Goal: Transaction & Acquisition: Subscribe to service/newsletter

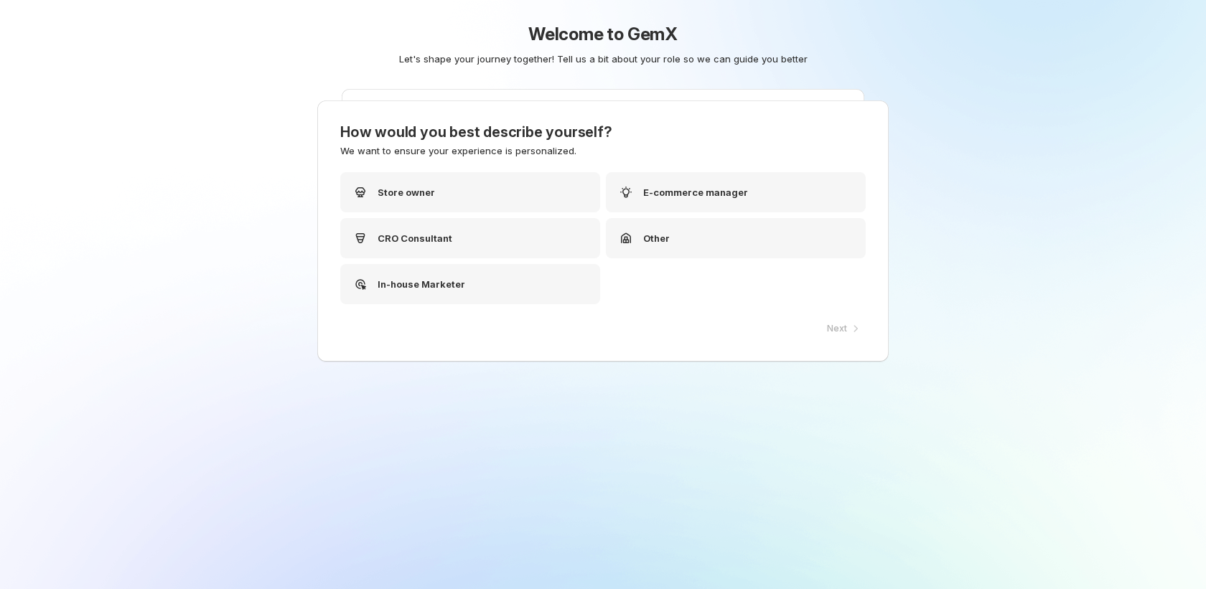
click at [830, 327] on div "Next" at bounding box center [841, 329] width 47 height 20
click at [668, 238] on div "Other" at bounding box center [736, 238] width 260 height 40
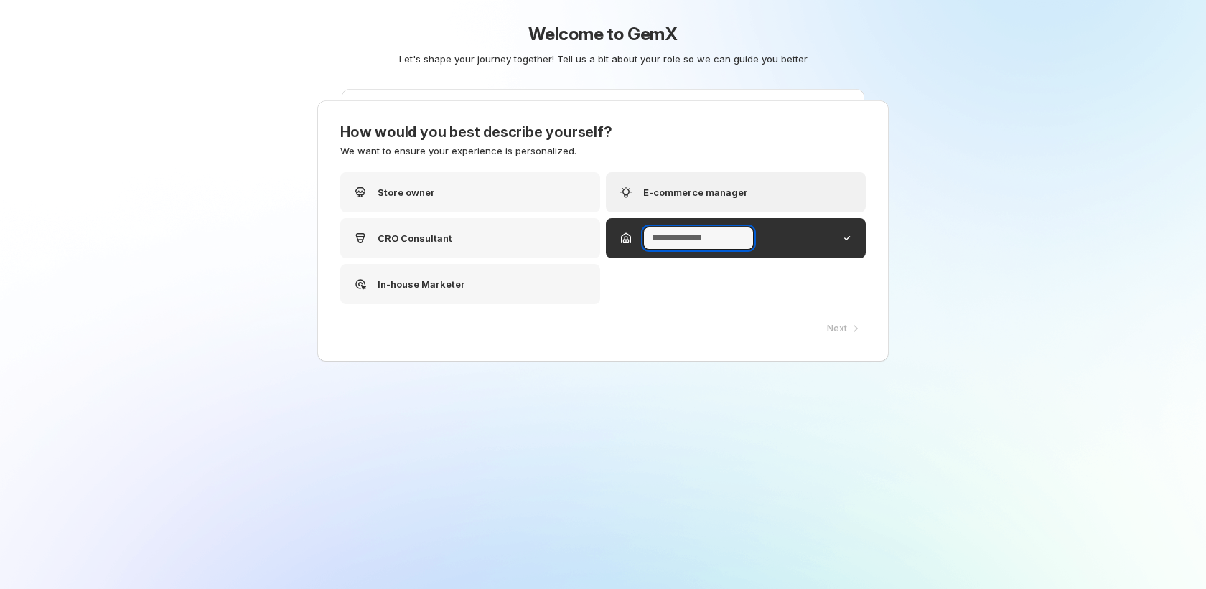
click at [711, 196] on p "E-commerce manager" at bounding box center [695, 192] width 105 height 14
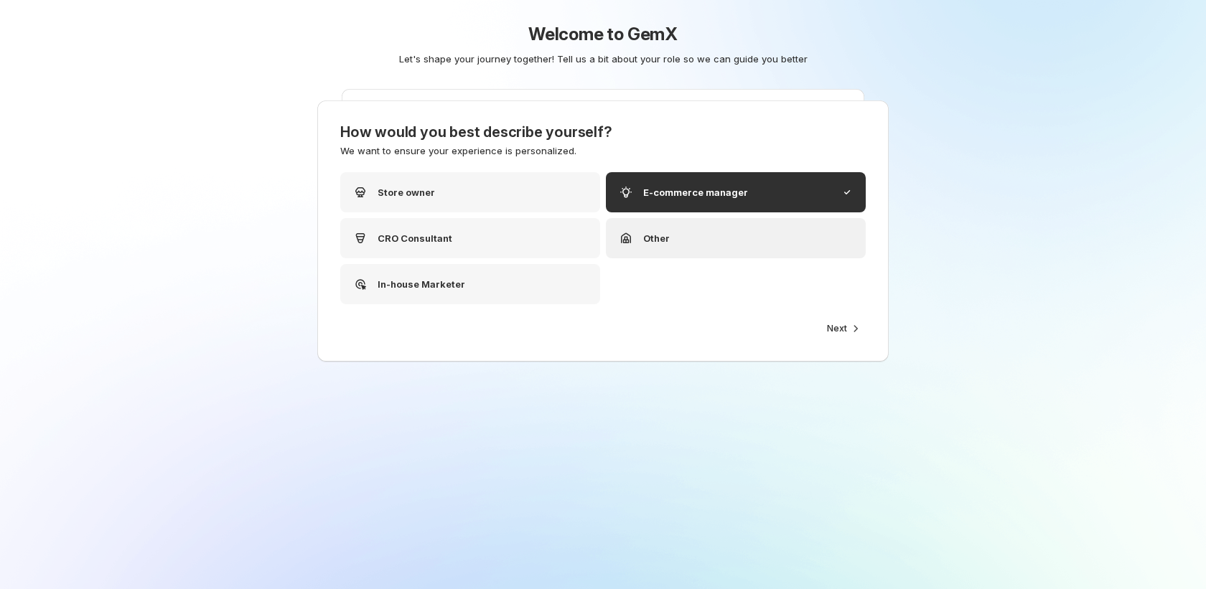
click at [706, 235] on div "Other" at bounding box center [736, 238] width 260 height 40
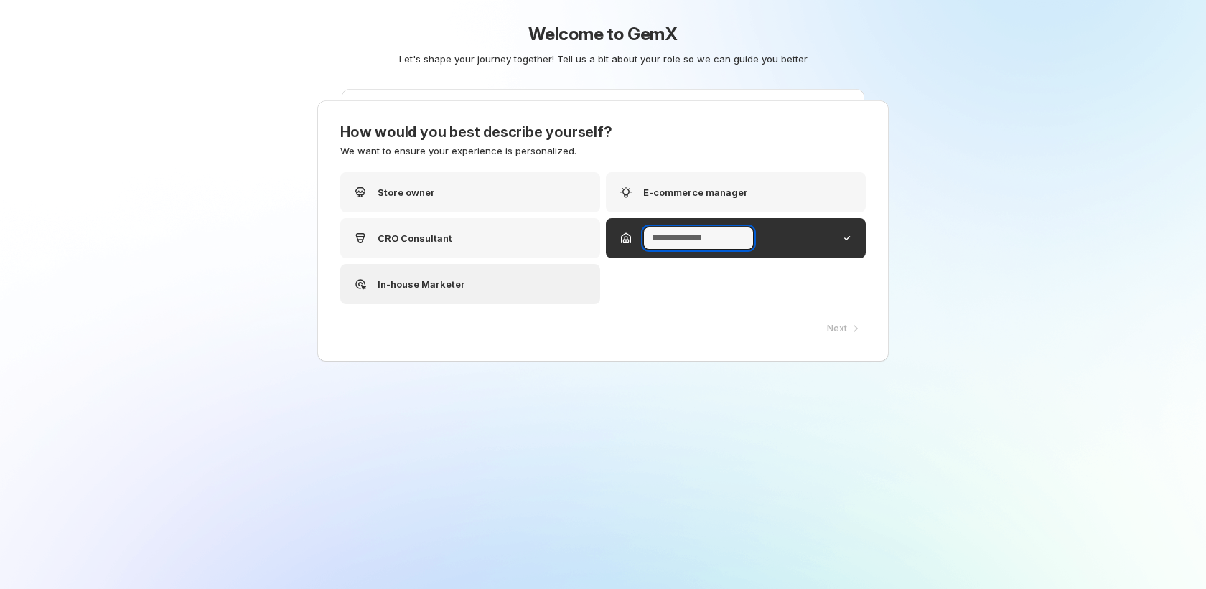
click at [476, 285] on div "In-house Marketer" at bounding box center [470, 284] width 260 height 40
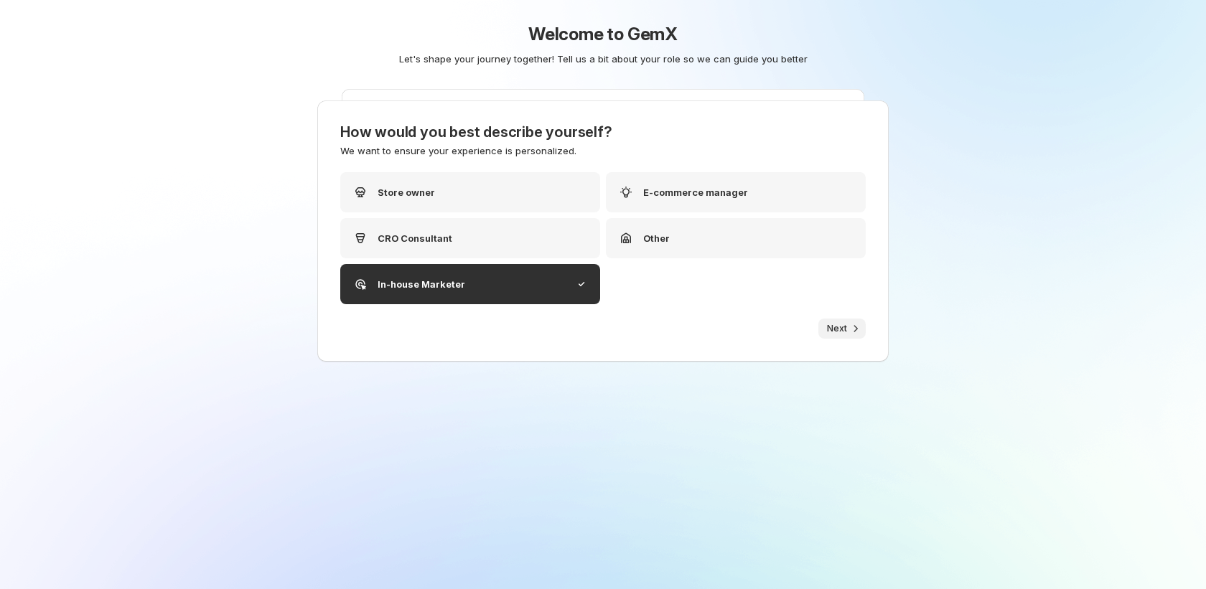
click at [840, 328] on span "Next" at bounding box center [837, 328] width 20 height 11
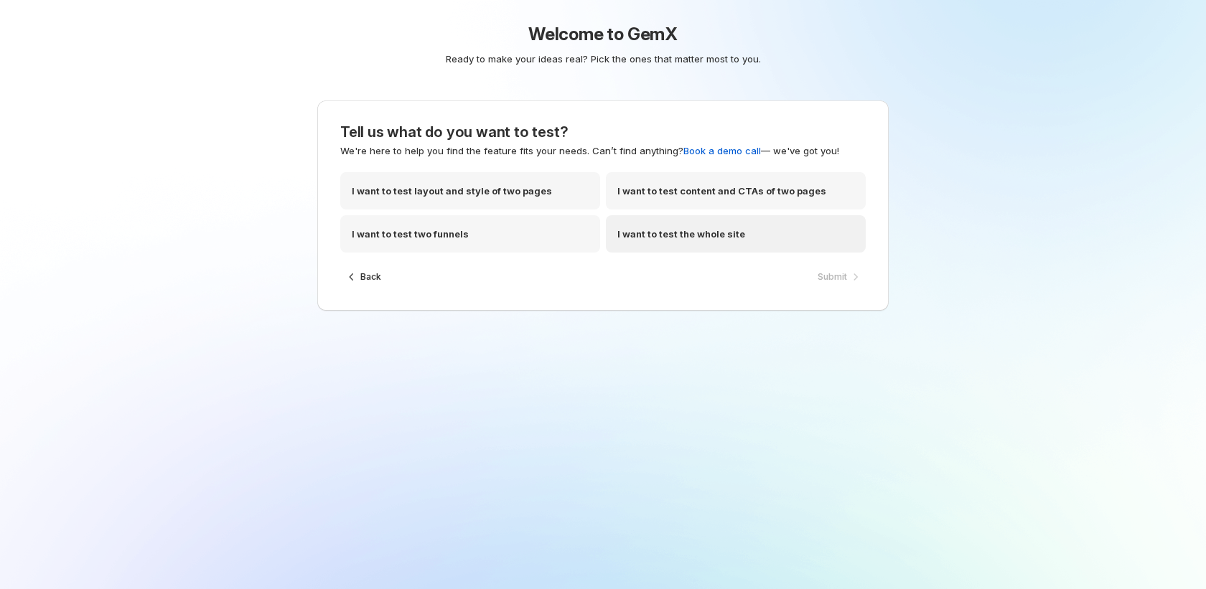
click at [739, 244] on div "I want to test the whole site" at bounding box center [736, 233] width 260 height 37
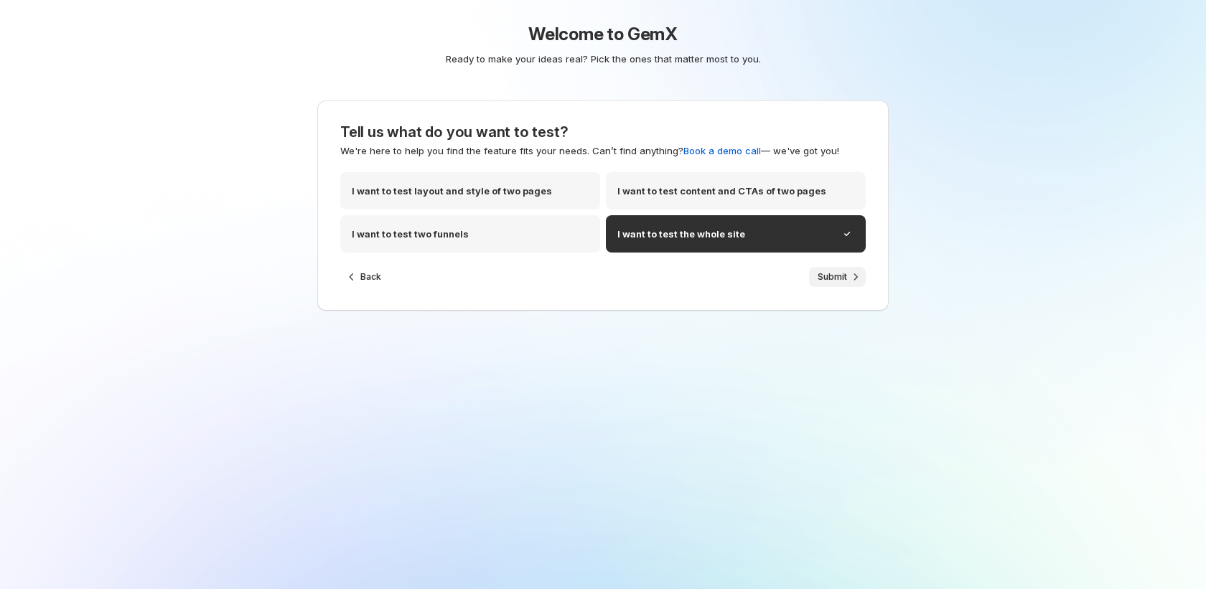
click at [839, 284] on button "Submit" at bounding box center [837, 277] width 57 height 20
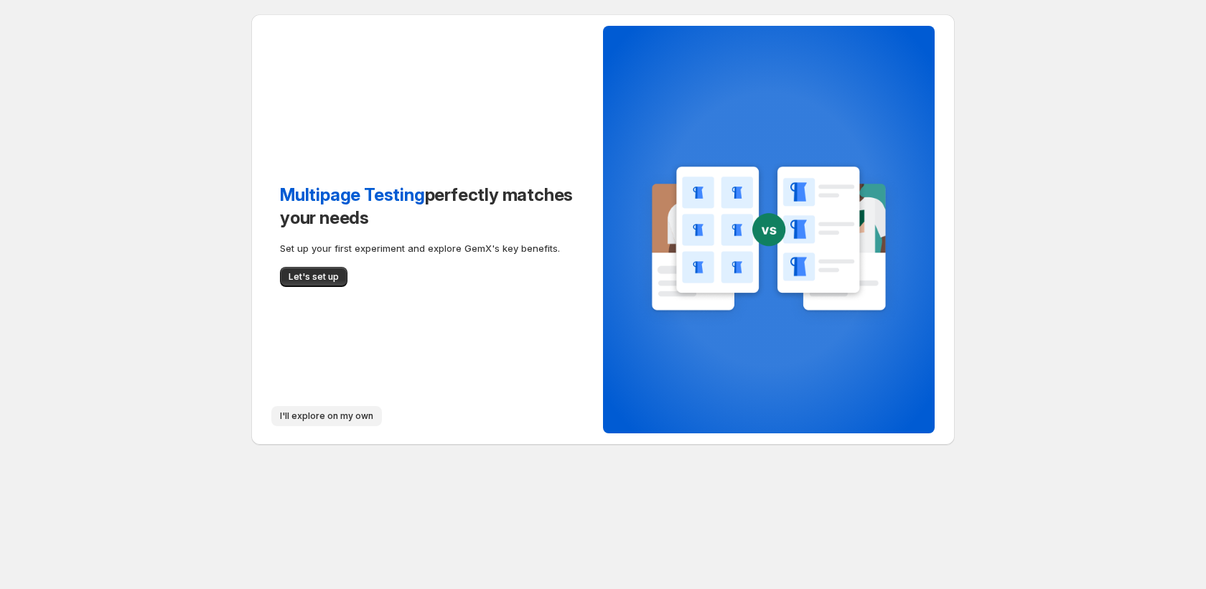
click at [363, 414] on span "I'll explore on my own" at bounding box center [326, 416] width 93 height 11
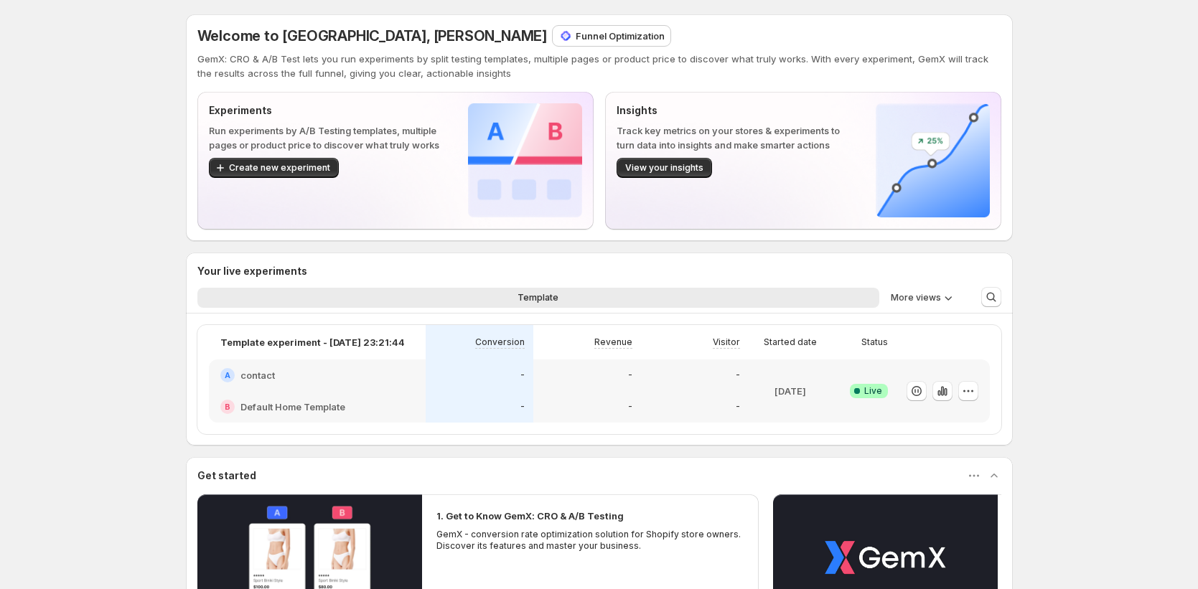
click at [576, 39] on p "Funnel Optimization" at bounding box center [620, 36] width 89 height 14
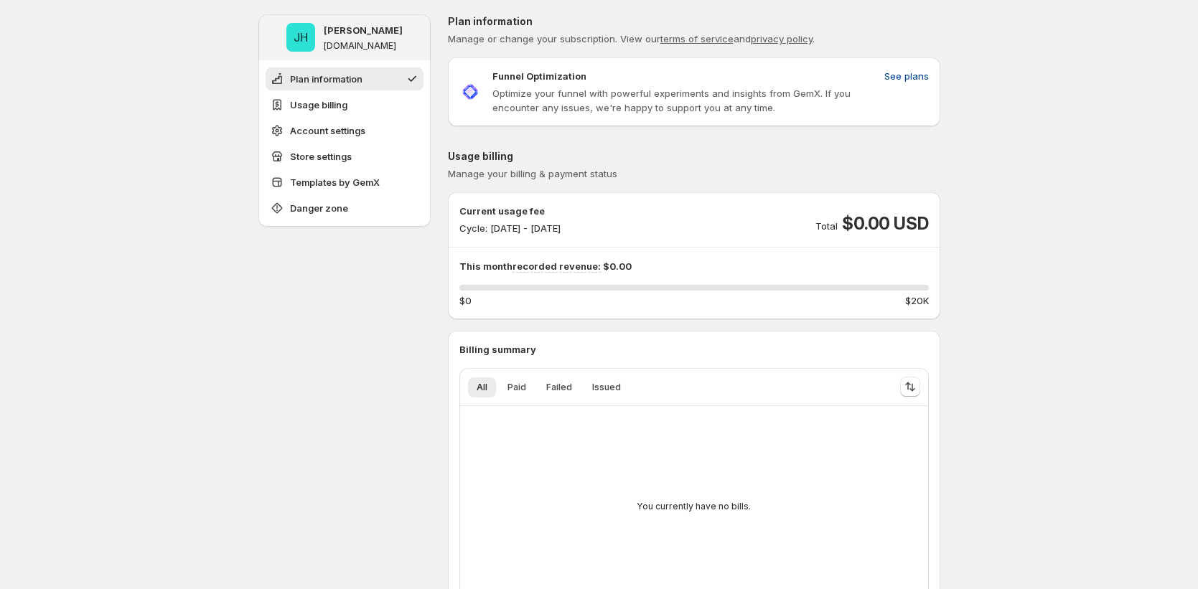
click at [906, 72] on span "See plans" at bounding box center [906, 76] width 45 height 14
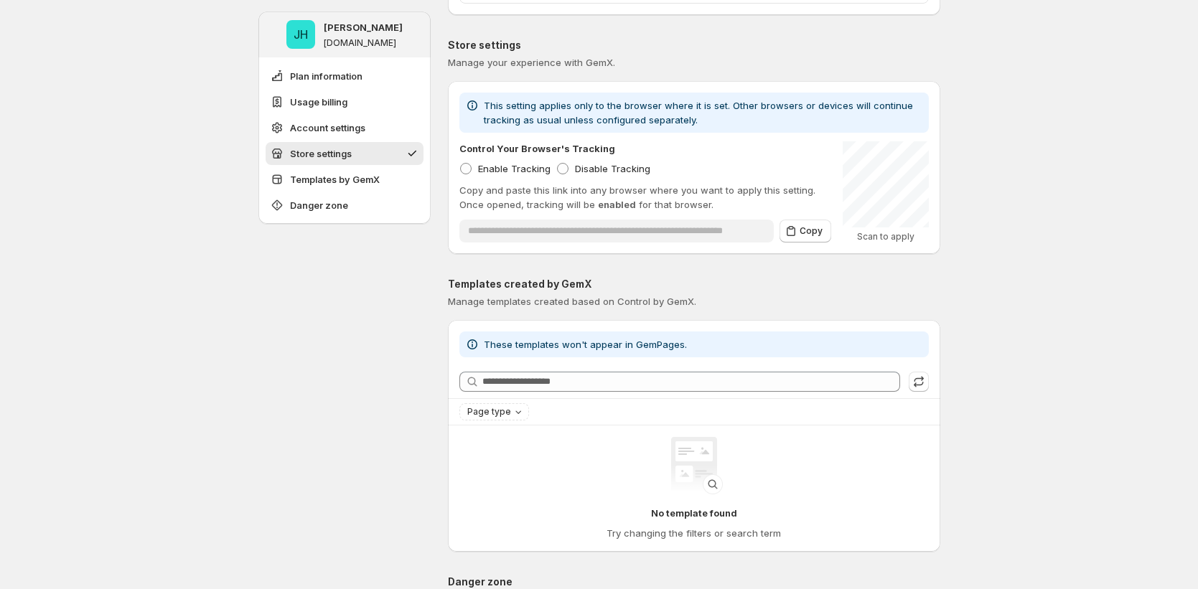
scroll to position [1420, 0]
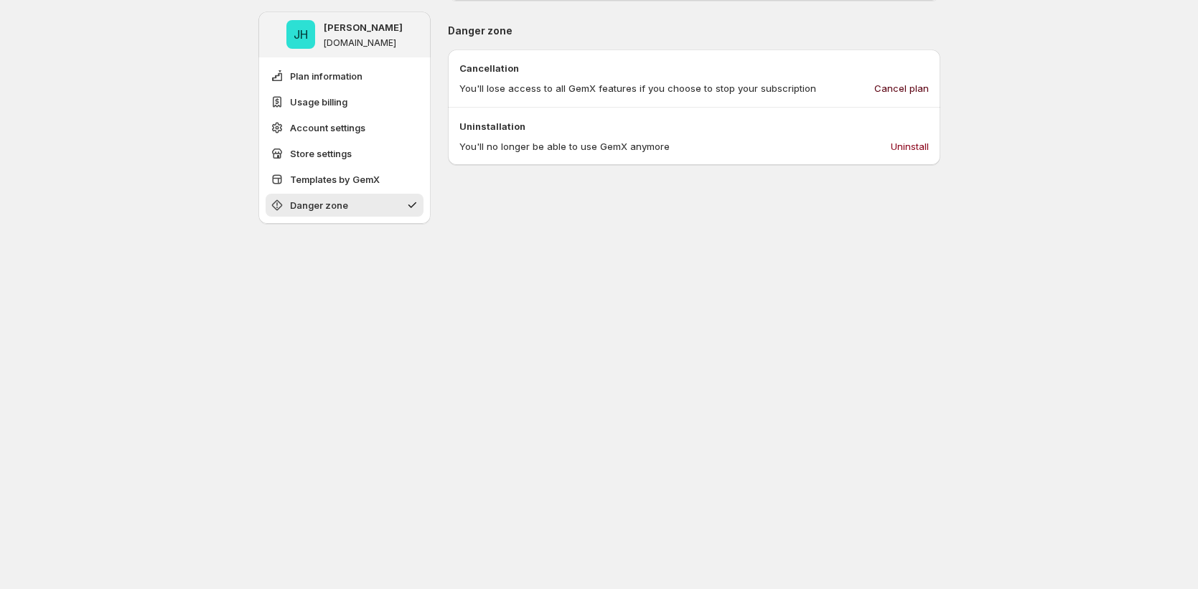
click at [905, 89] on span "Cancel plan" at bounding box center [901, 88] width 55 height 14
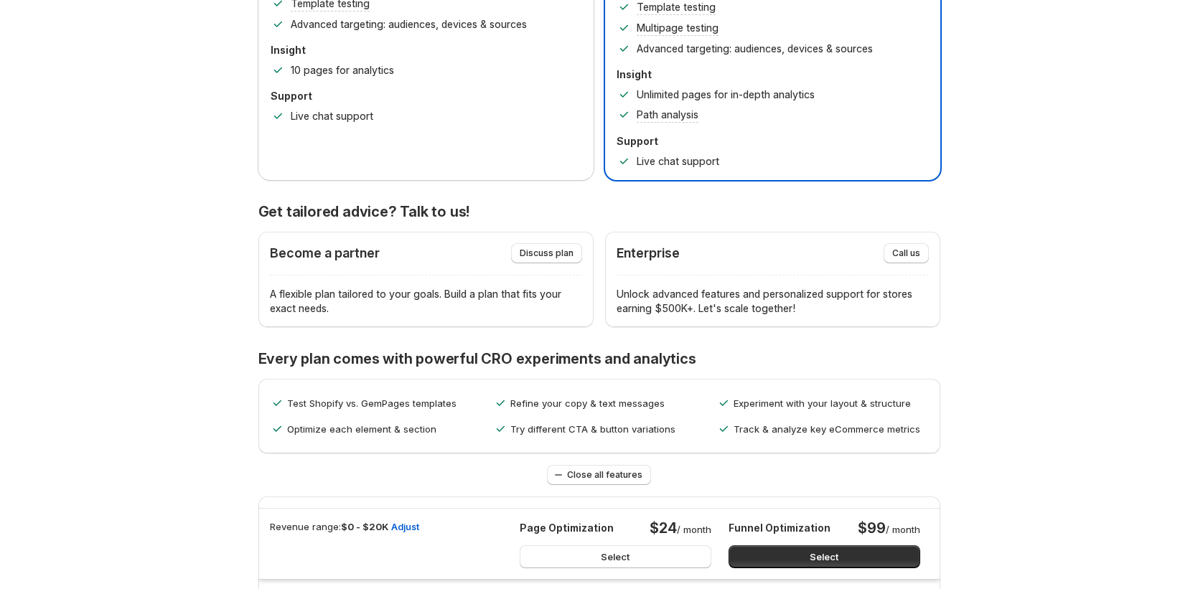
scroll to position [0, 0]
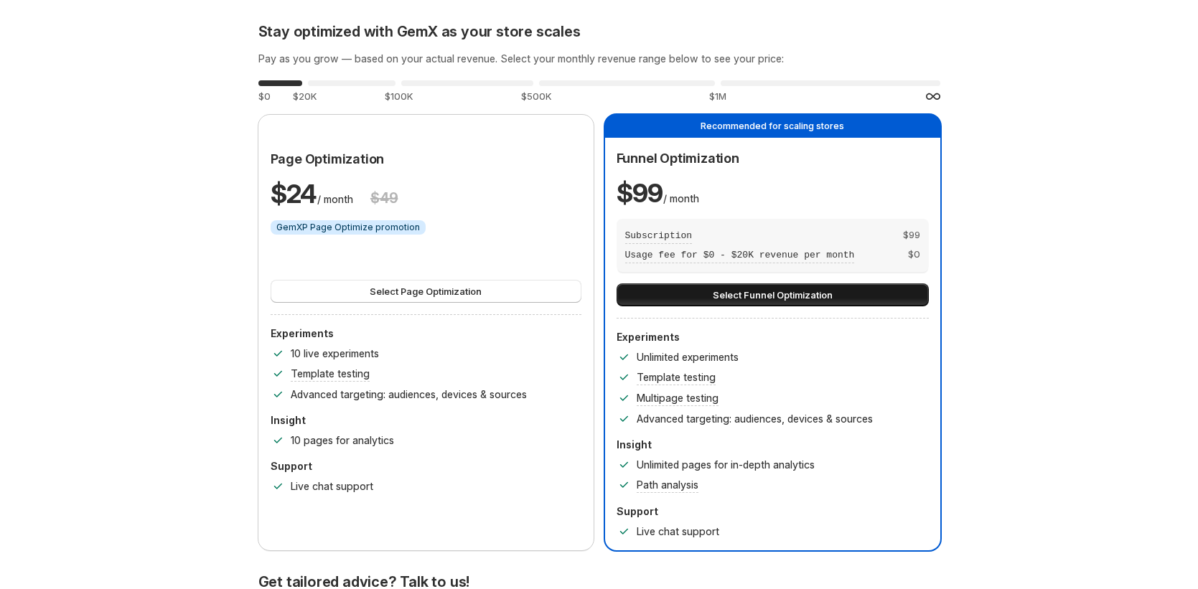
click at [861, 292] on button "Select Funnel Optimization" at bounding box center [773, 295] width 312 height 23
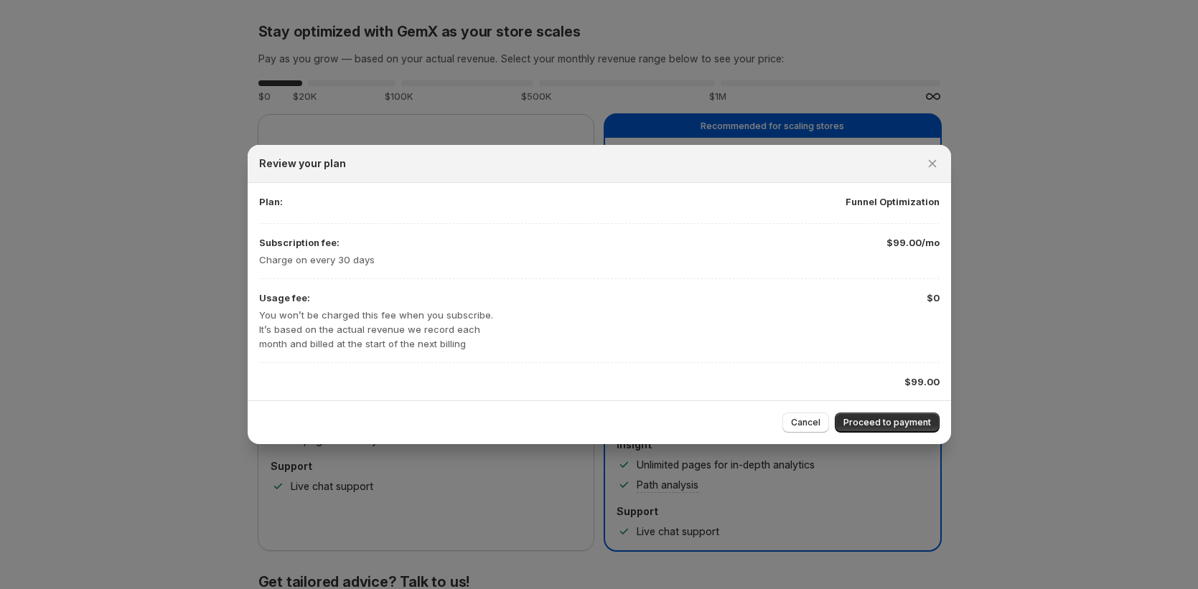
click at [867, 405] on div "Cancel Proceed to payment" at bounding box center [600, 423] width 704 height 44
click at [875, 422] on span "Proceed to payment" at bounding box center [888, 422] width 88 height 11
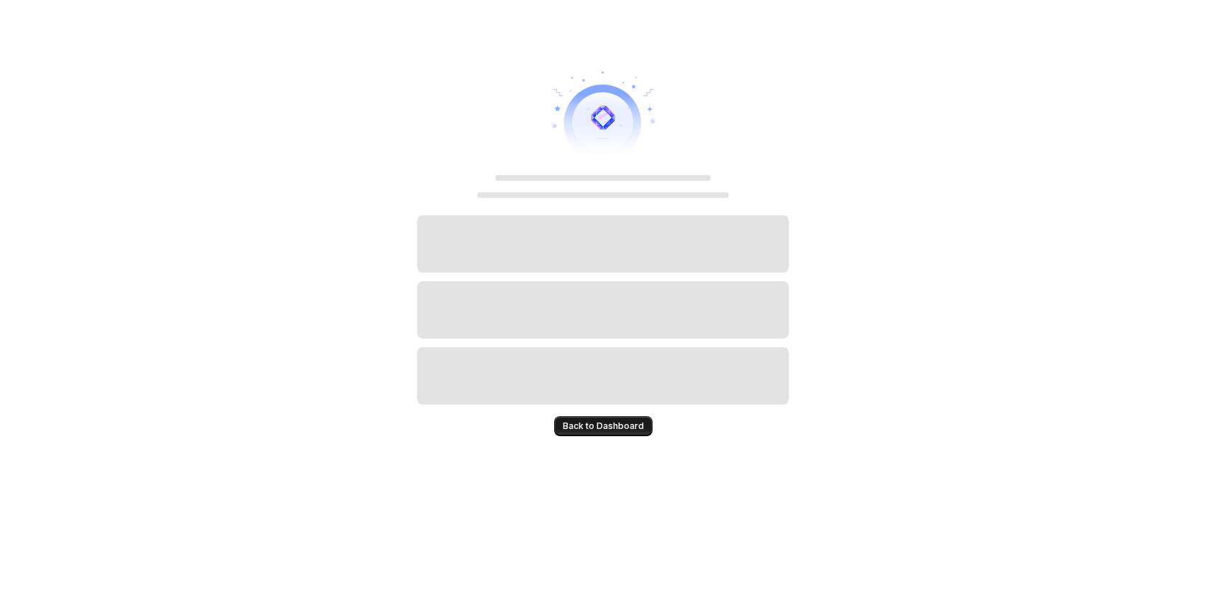
click at [624, 429] on span "Back to Dashboard" at bounding box center [603, 426] width 81 height 11
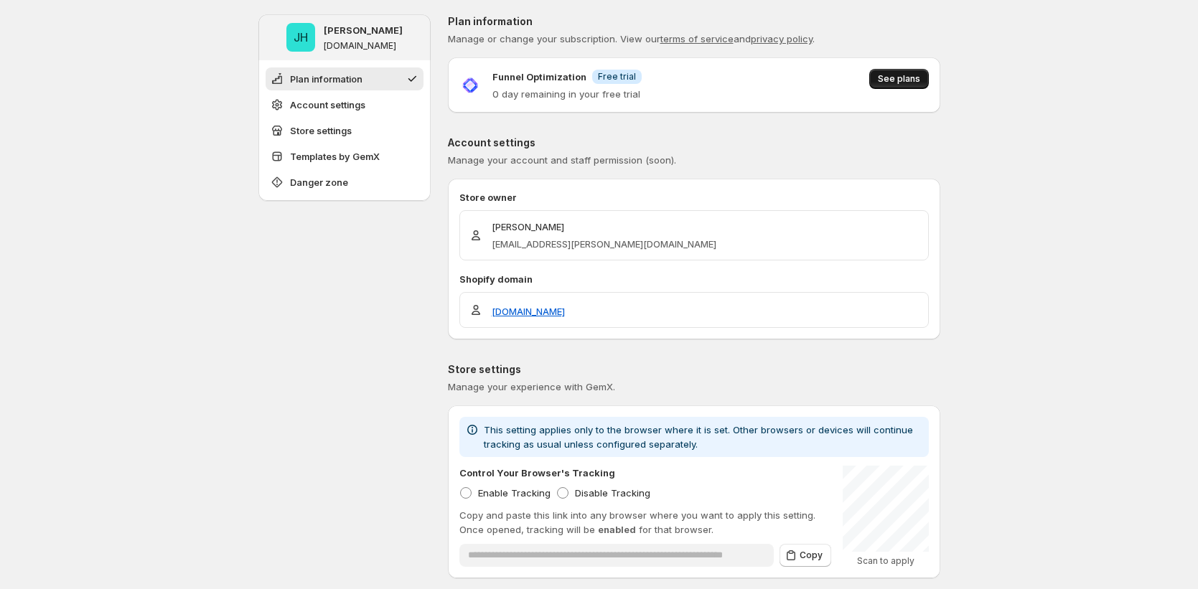
click at [900, 78] on span "See plans" at bounding box center [899, 78] width 42 height 11
click at [908, 75] on span "See plans" at bounding box center [899, 78] width 42 height 11
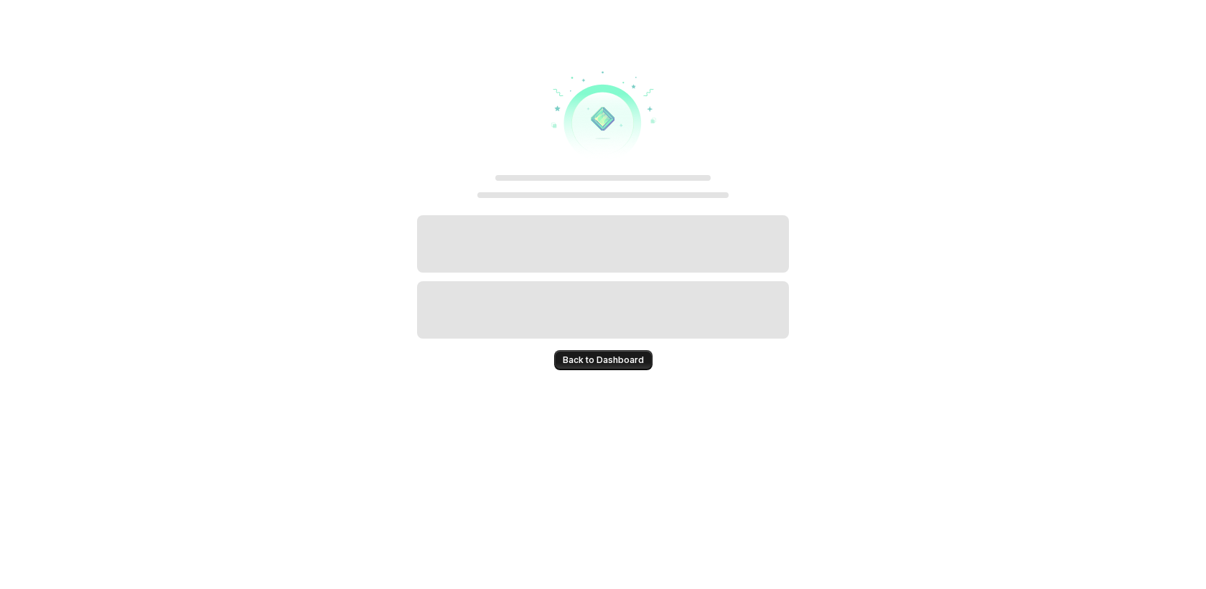
click at [622, 365] on span "Back to Dashboard" at bounding box center [603, 360] width 81 height 11
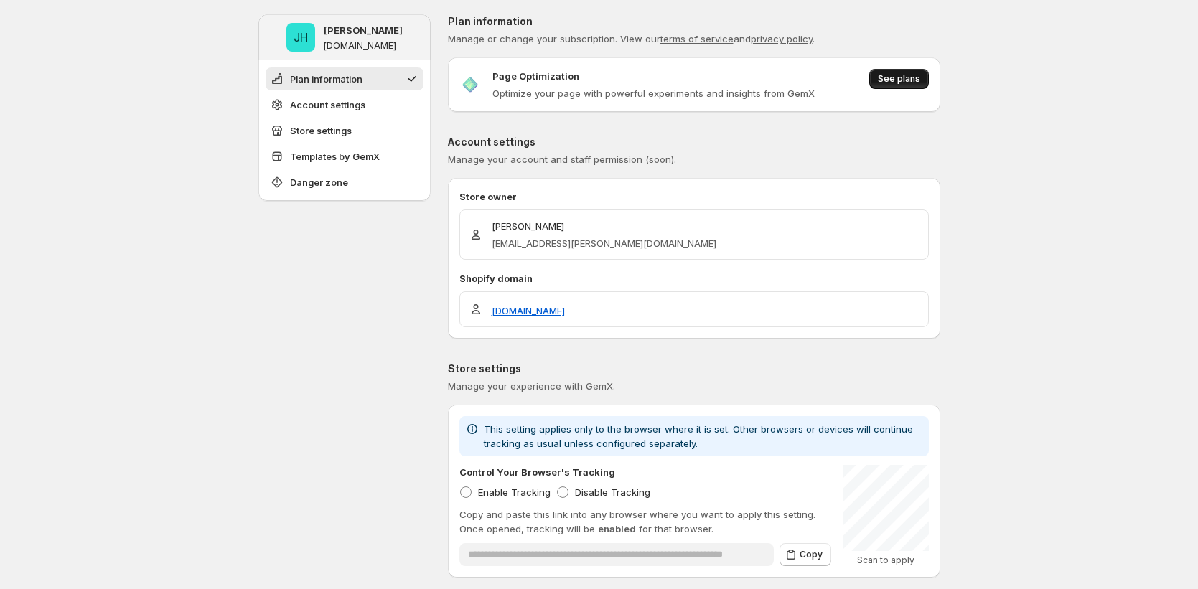
click at [910, 76] on span "See plans" at bounding box center [899, 78] width 42 height 11
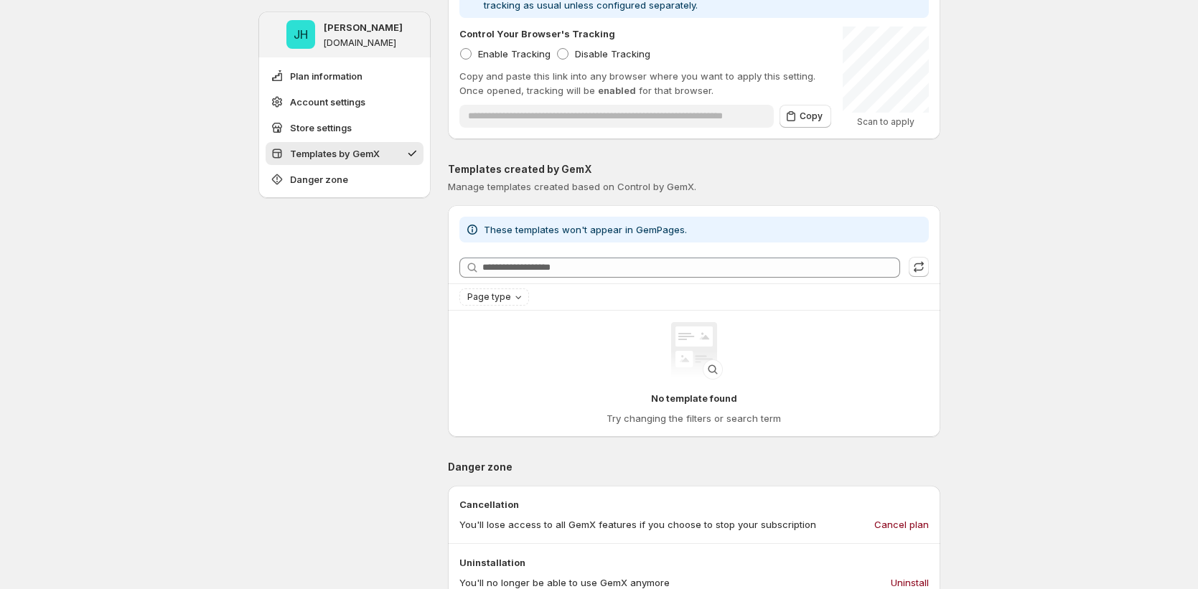
scroll to position [324, 0]
